Goal: Task Accomplishment & Management: Use online tool/utility

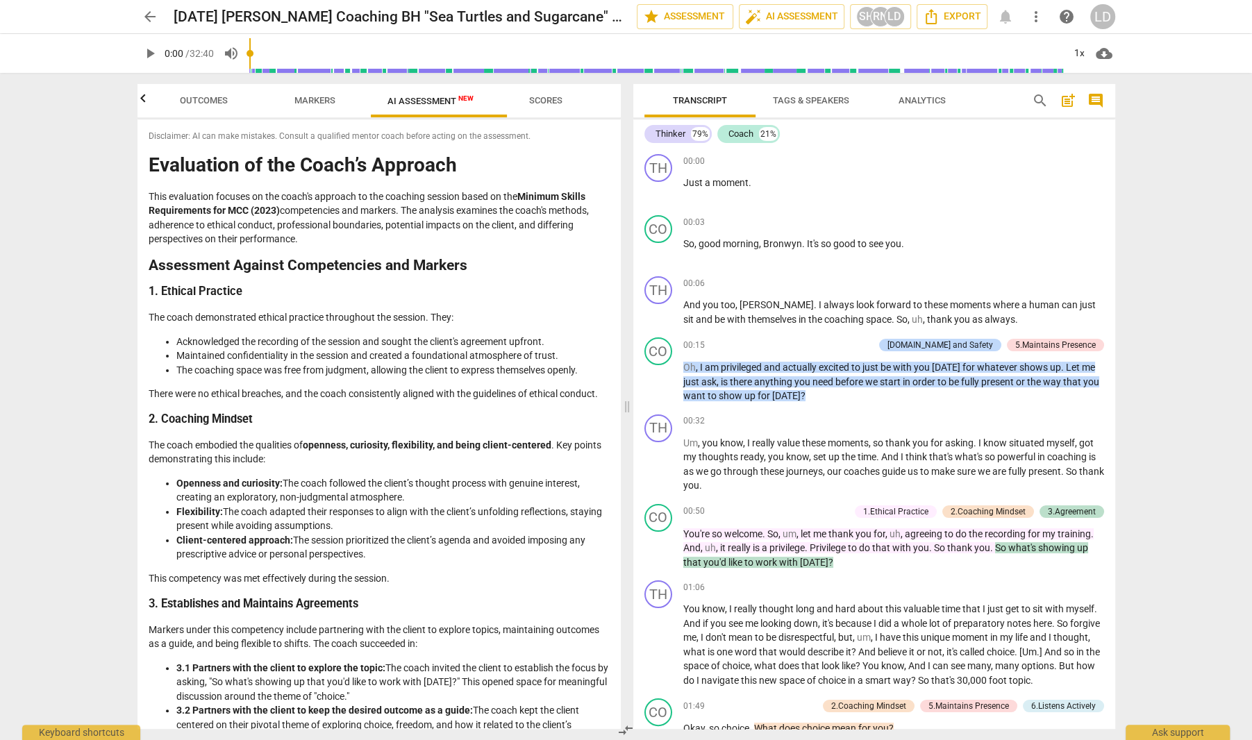
scroll to position [2965, 0]
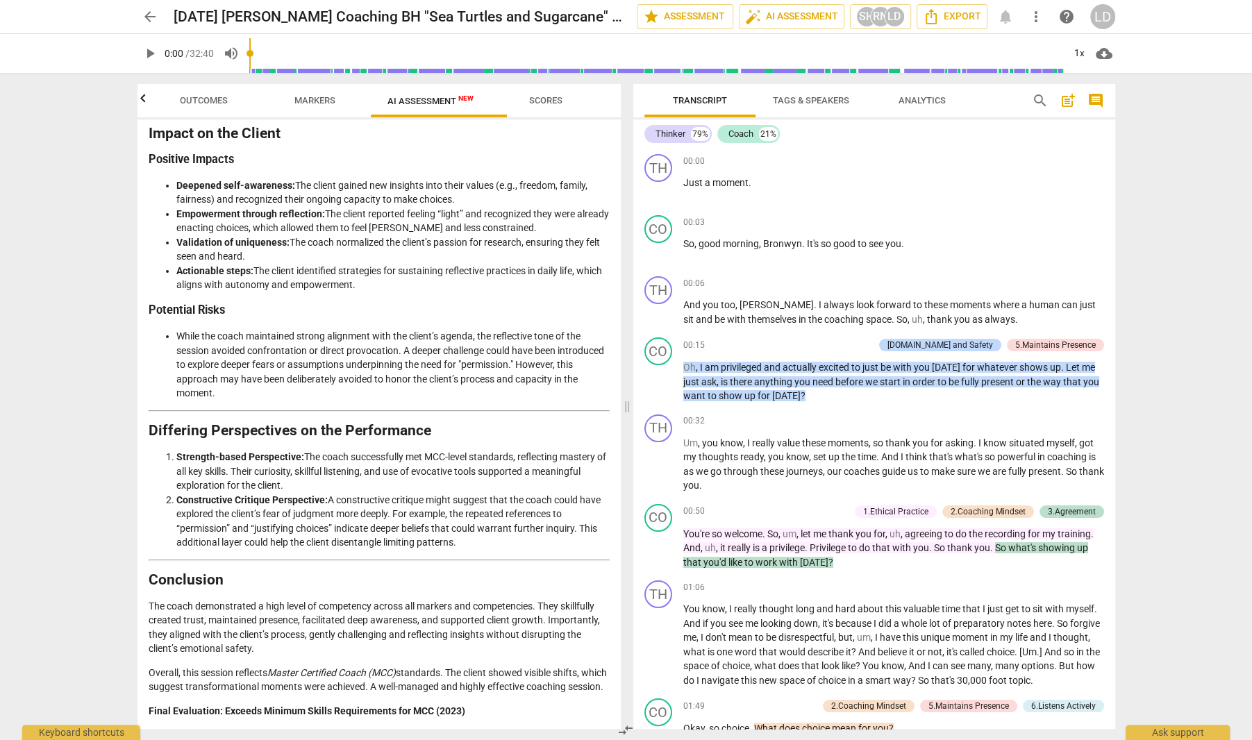
click at [144, 13] on span "arrow_back" at bounding box center [150, 16] width 17 height 17
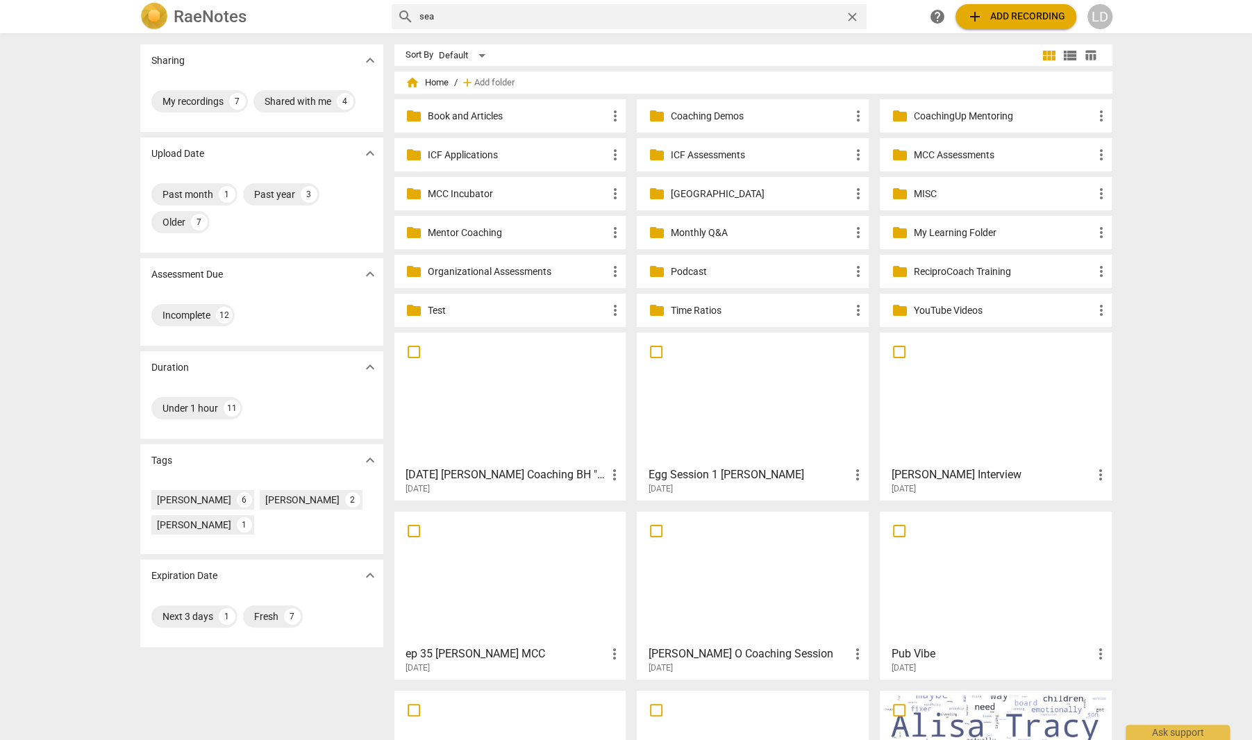
click at [496, 193] on p "MCC Incubator" at bounding box center [517, 194] width 179 height 15
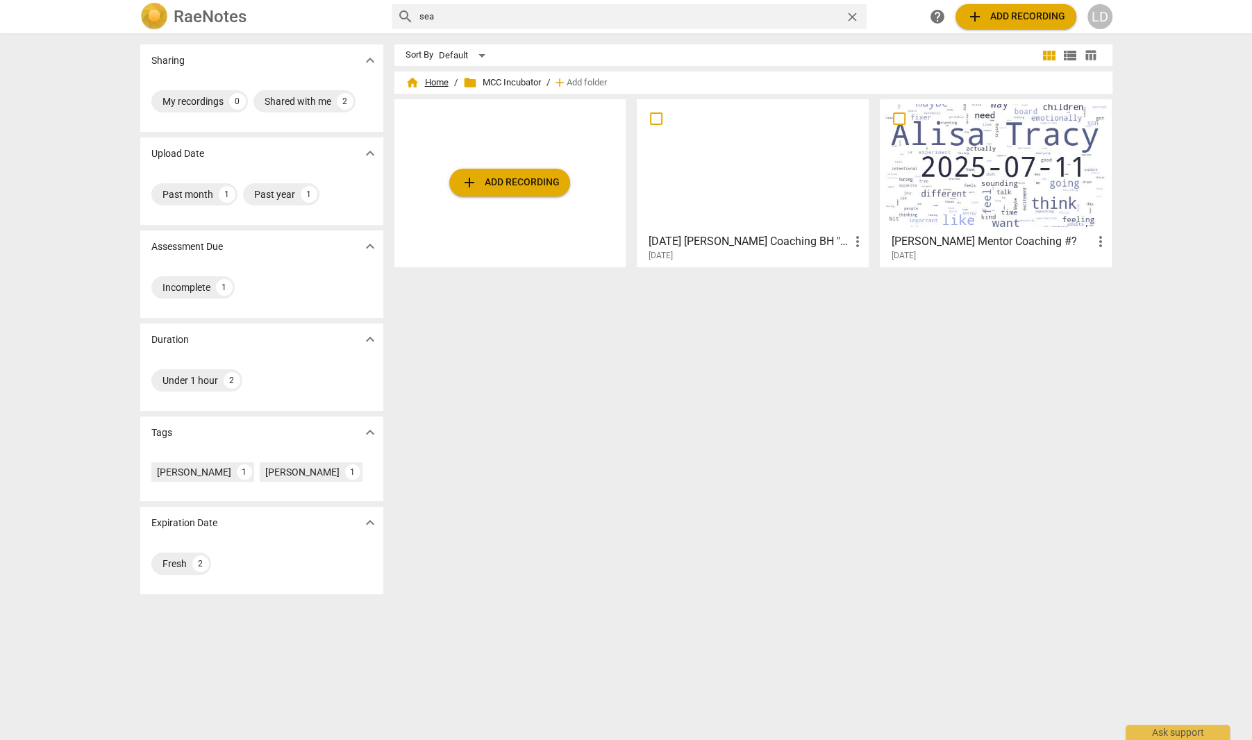
click at [433, 81] on span "home Home" at bounding box center [426, 83] width 43 height 14
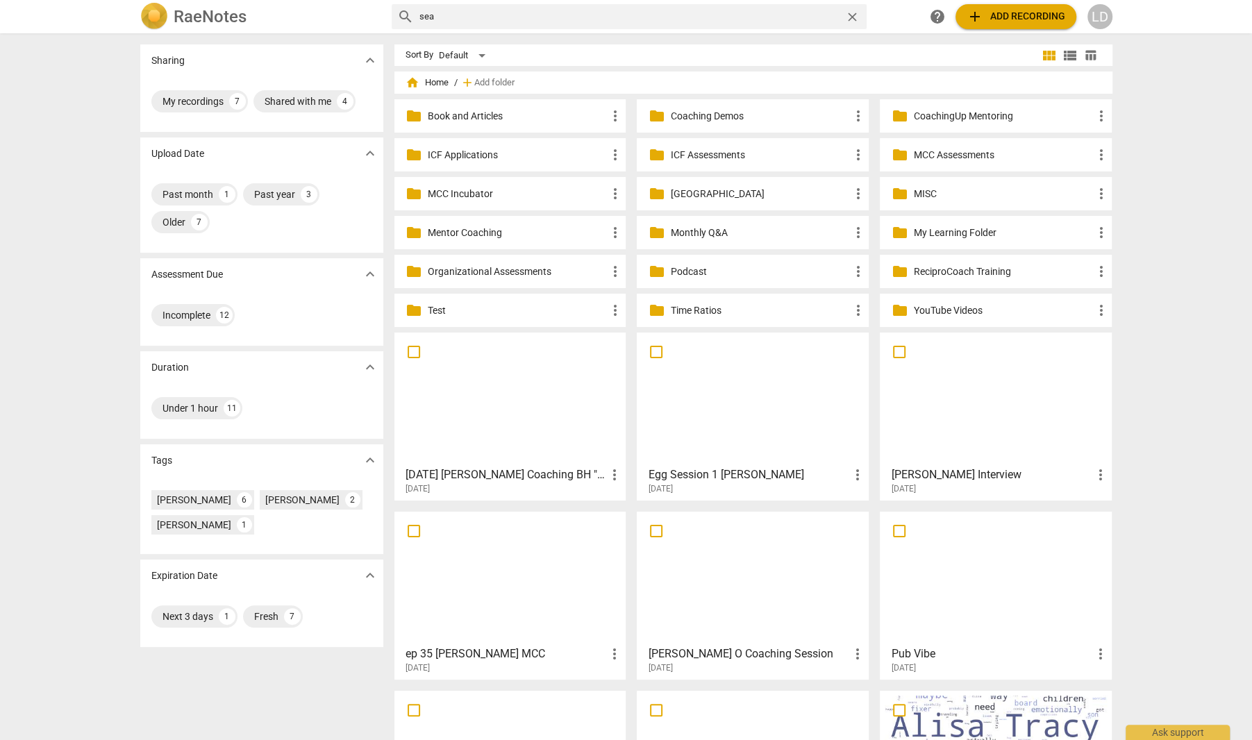
click at [727, 467] on h3 "Egg Session 1 [PERSON_NAME]" at bounding box center [748, 475] width 201 height 17
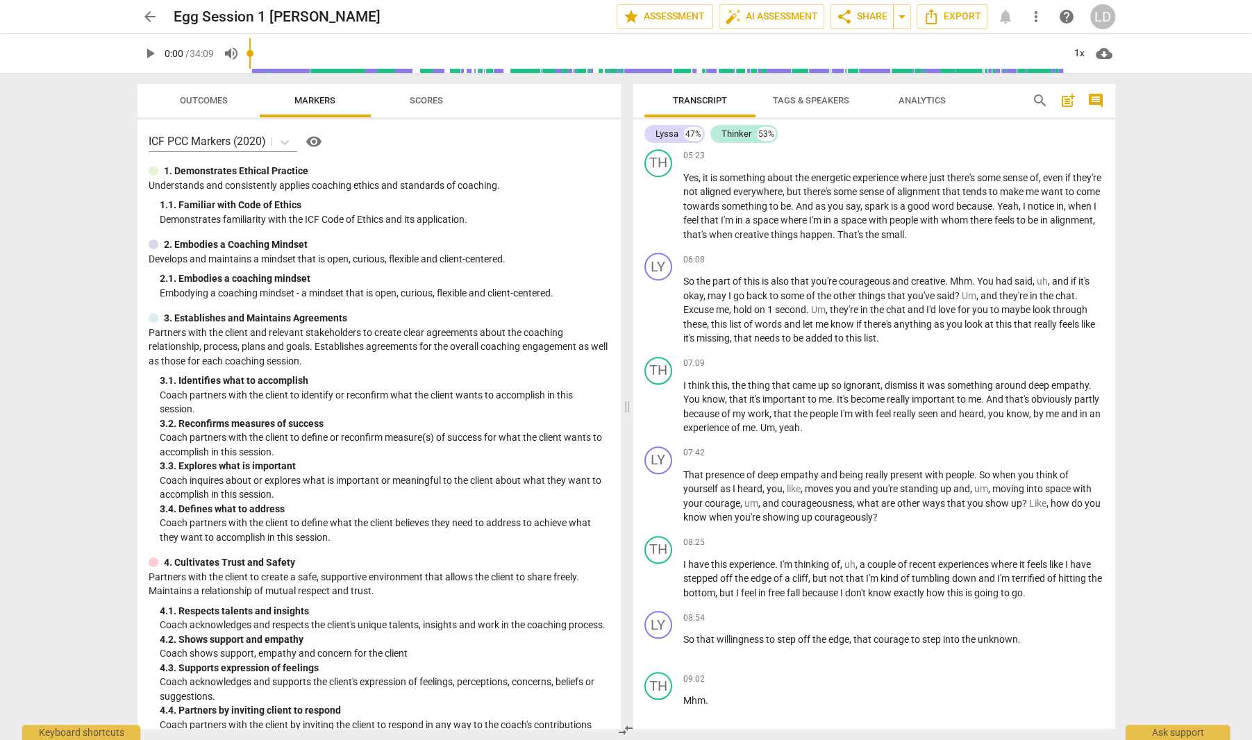
scroll to position [903, 0]
click at [149, 15] on span "arrow_back" at bounding box center [150, 16] width 17 height 17
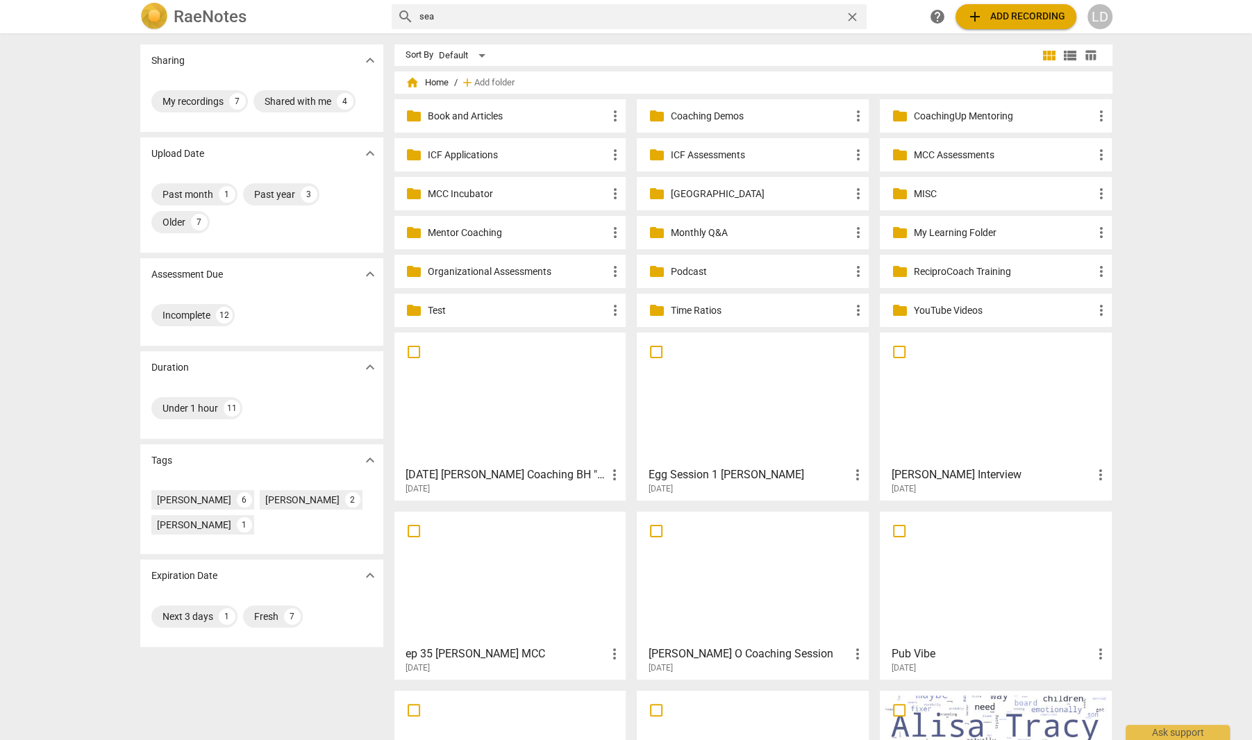
click at [482, 199] on p "MCC Incubator" at bounding box center [517, 194] width 179 height 15
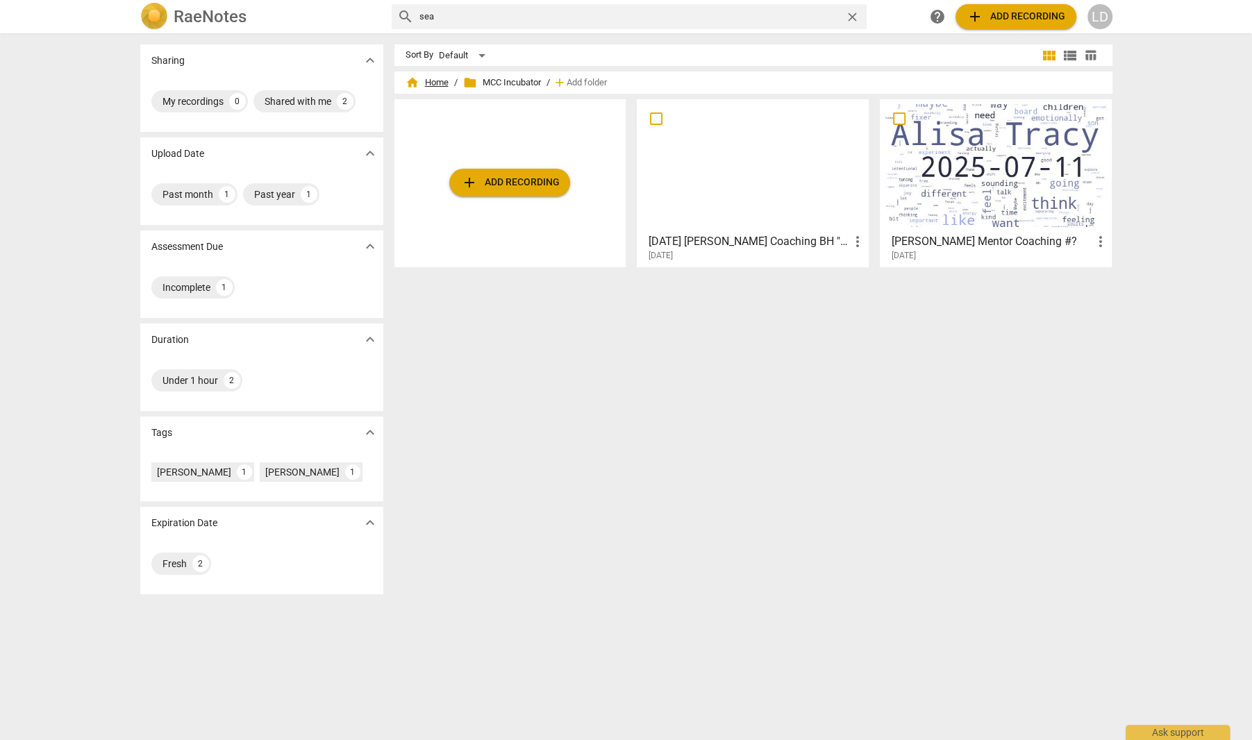
click at [424, 81] on span "home Home" at bounding box center [426, 83] width 43 height 14
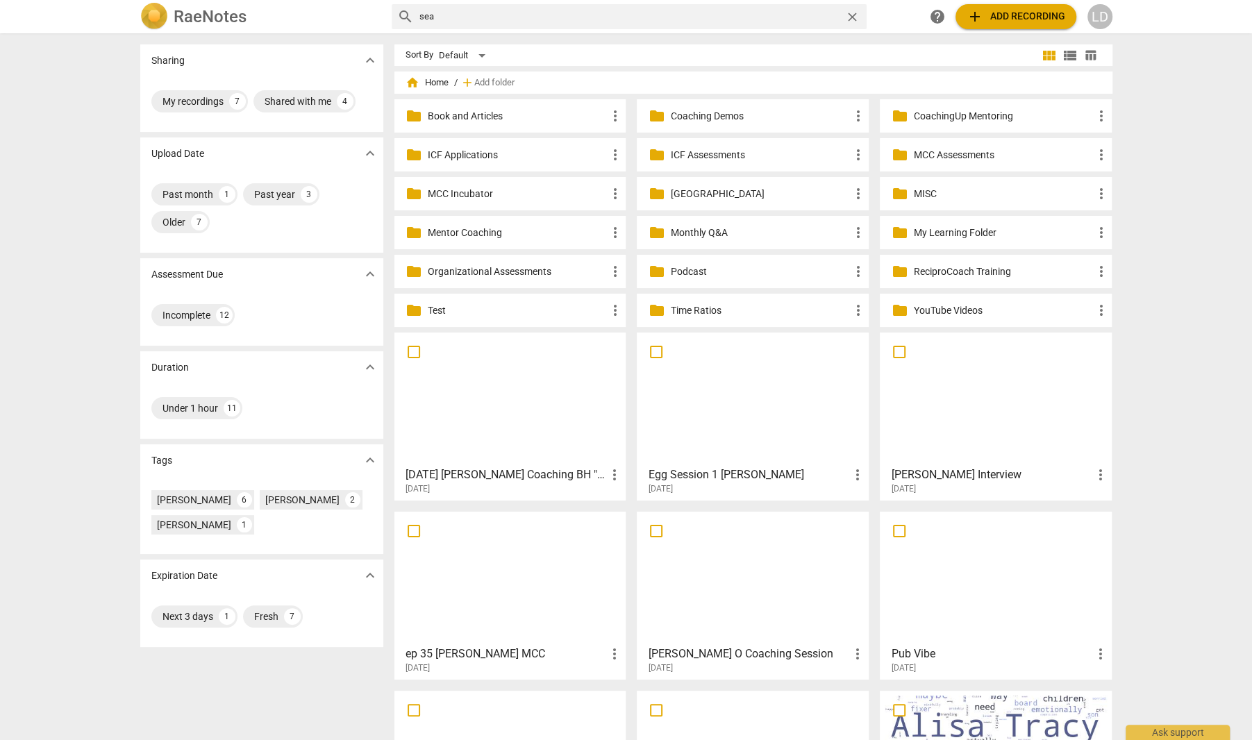
click at [607, 467] on span "more_vert" at bounding box center [613, 475] width 17 height 17
click at [614, 473] on li "Move" at bounding box center [629, 469] width 53 height 33
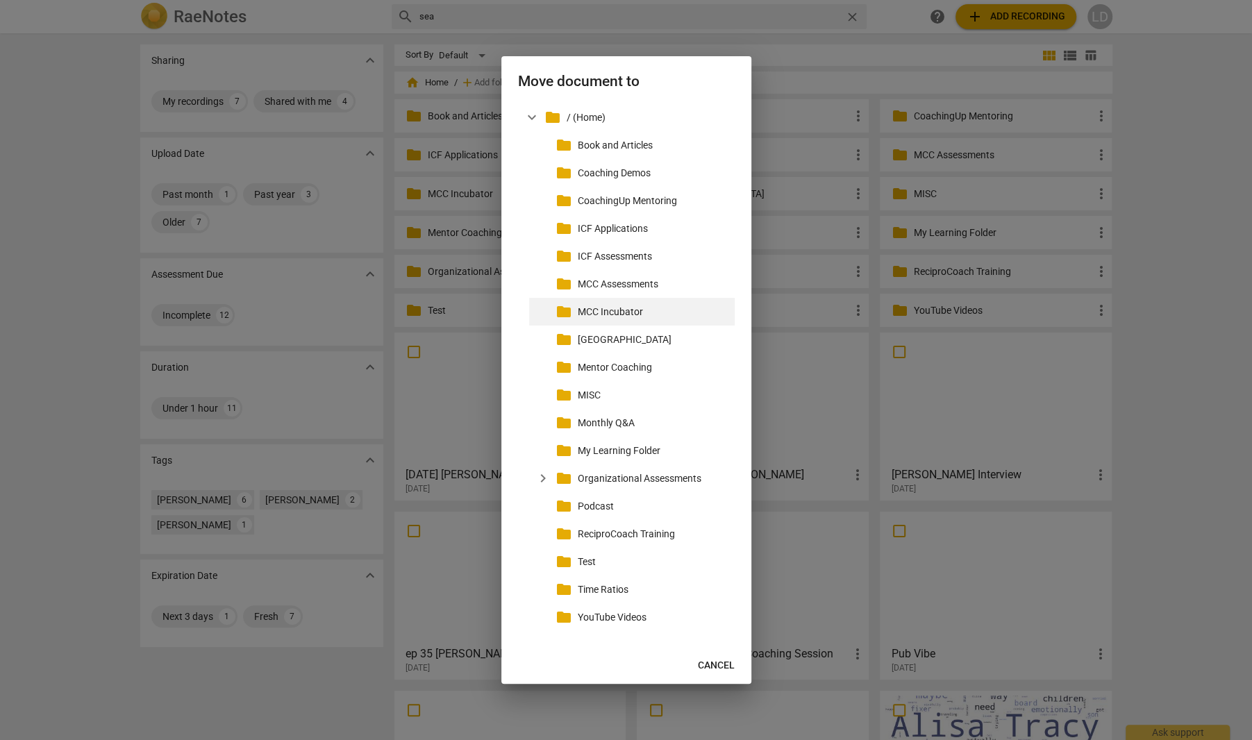
click at [622, 314] on p "MCC Incubator" at bounding box center [653, 312] width 151 height 15
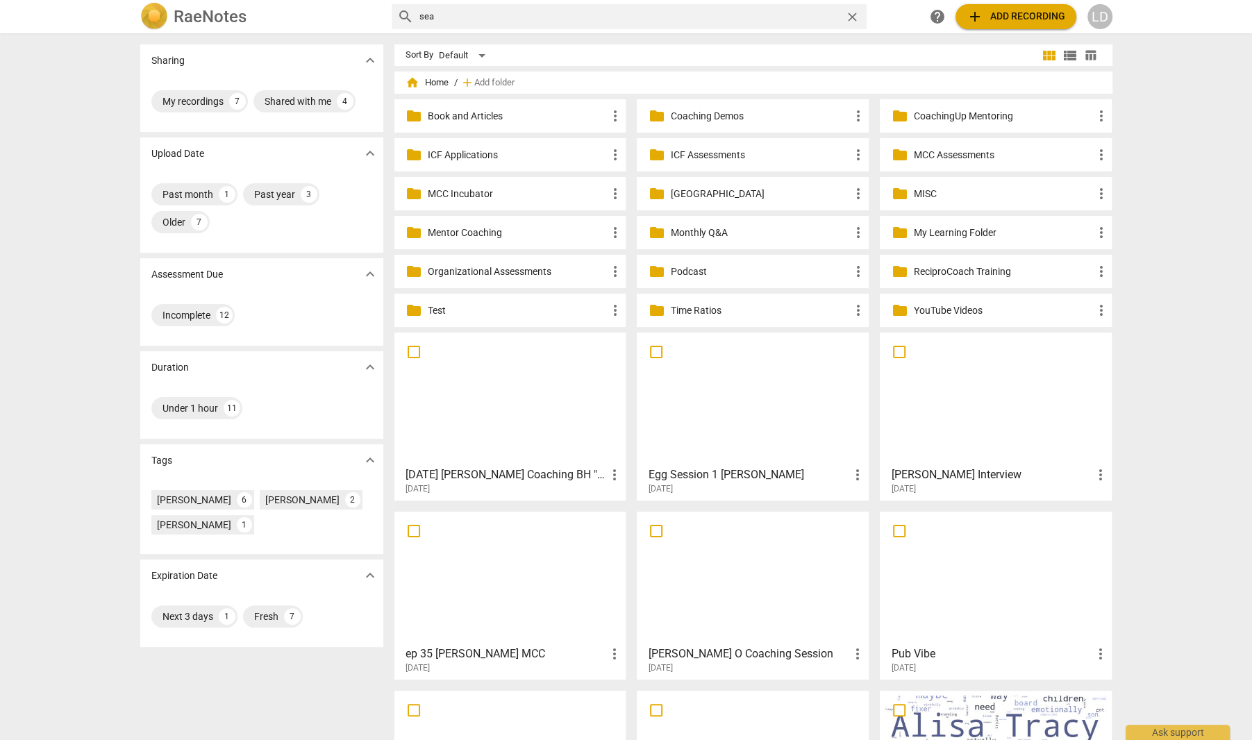
click at [798, 116] on p "Coaching Demos" at bounding box center [759, 116] width 179 height 15
